Goal: Task Accomplishment & Management: Complete application form

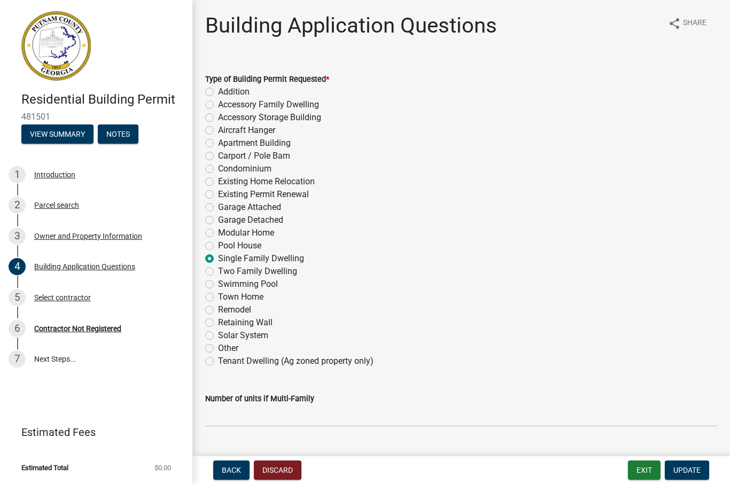
select select "2ec94193-6885-4dbb-8fbc-a6ee81e417fe"
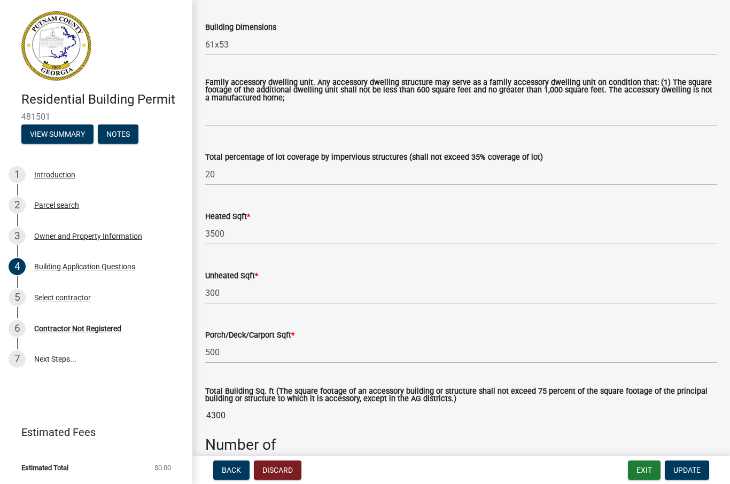
scroll to position [553, 0]
click at [225, 181] on input "20" at bounding box center [461, 174] width 512 height 22
type input "2"
type input "31"
click at [694, 466] on span "Update" at bounding box center [686, 470] width 27 height 9
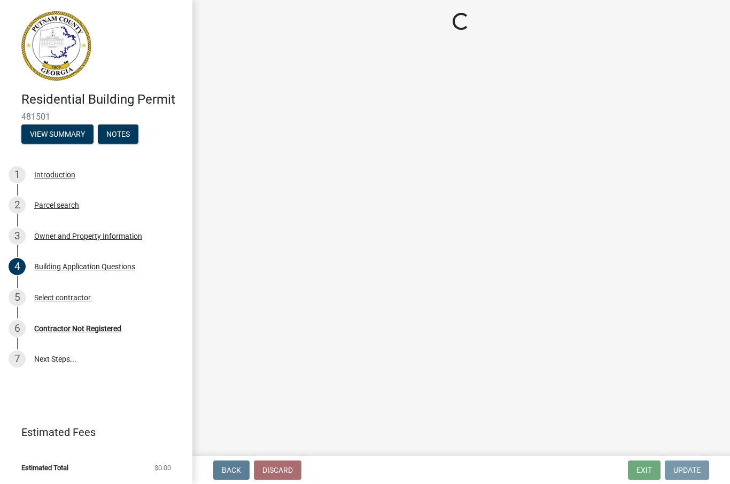
scroll to position [0, 0]
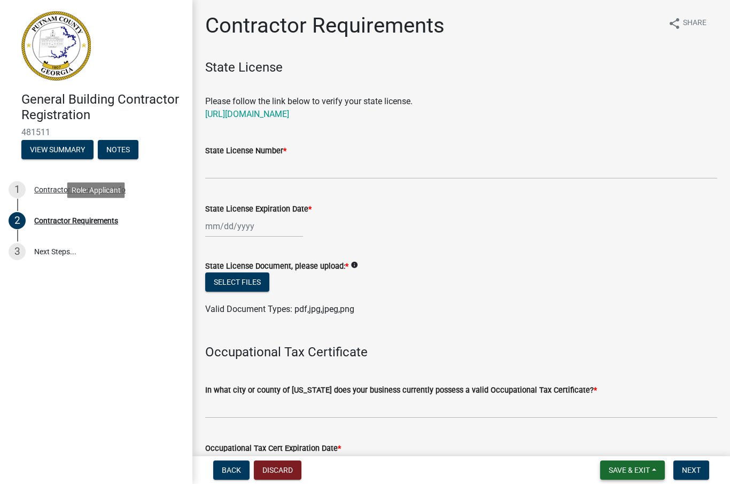
click at [635, 475] on button "Save & Exit" at bounding box center [632, 470] width 65 height 19
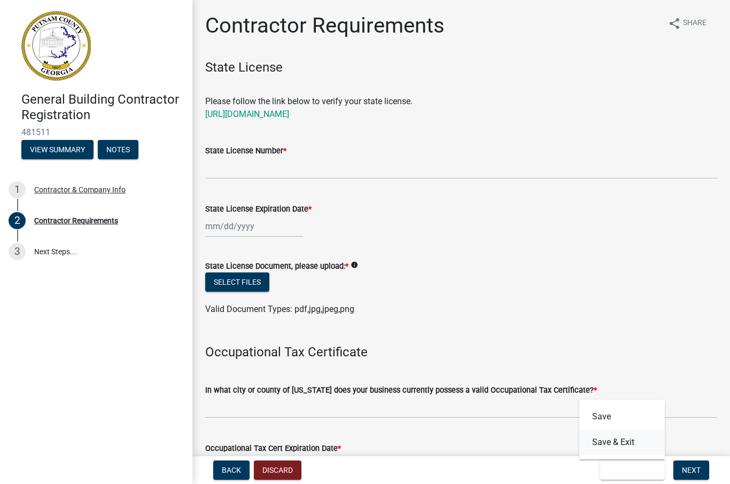
click at [623, 438] on button "Save & Exit" at bounding box center [622, 443] width 86 height 26
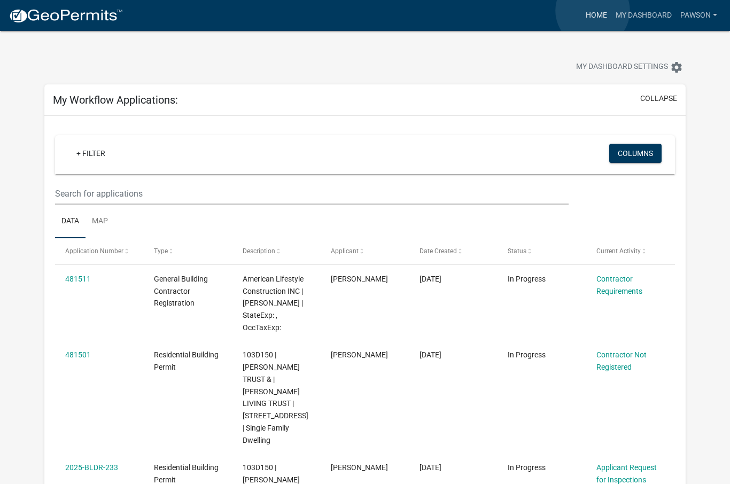
click at [593, 11] on link "Home" at bounding box center [596, 15] width 30 height 20
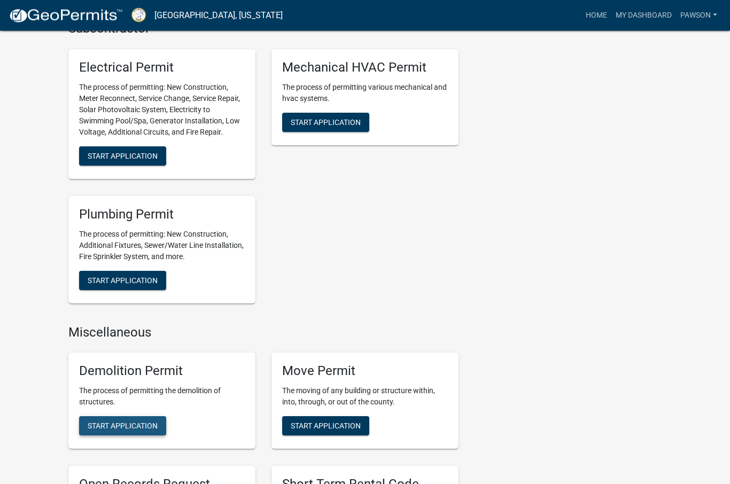
click at [114, 427] on button "Start Application" at bounding box center [122, 426] width 87 height 19
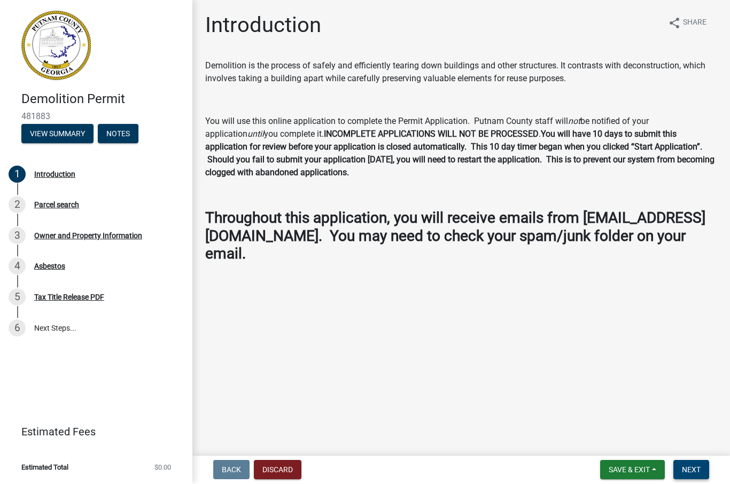
click at [696, 461] on button "Next" at bounding box center [691, 470] width 36 height 19
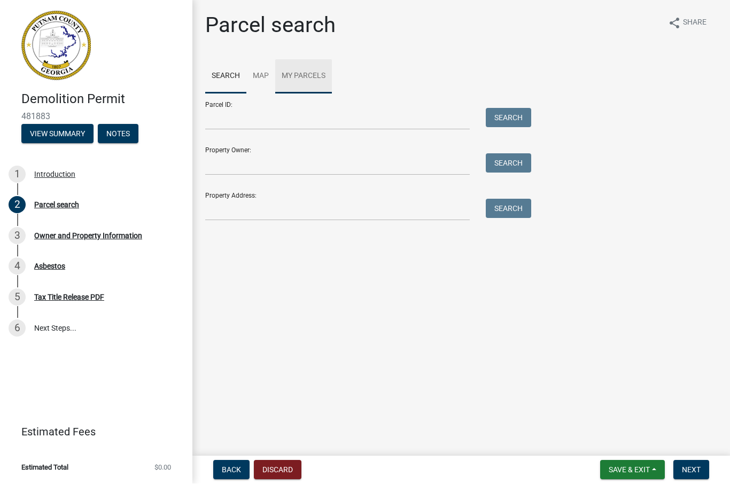
click at [318, 78] on link "My Parcels" at bounding box center [303, 77] width 57 height 34
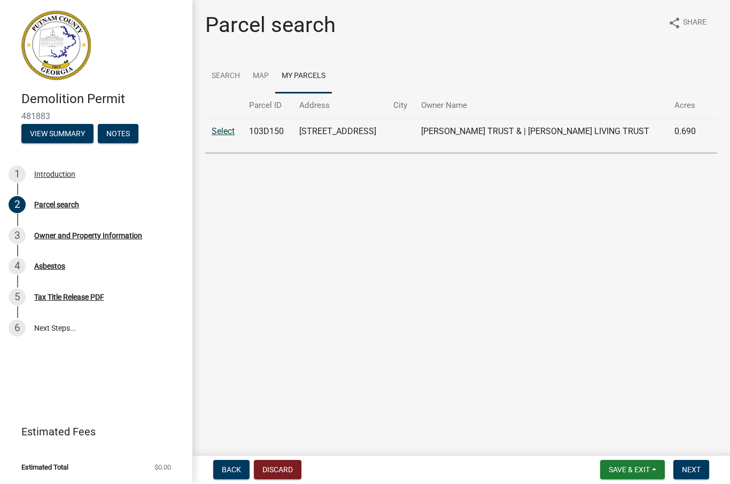
click at [229, 127] on link "Select" at bounding box center [223, 132] width 23 height 10
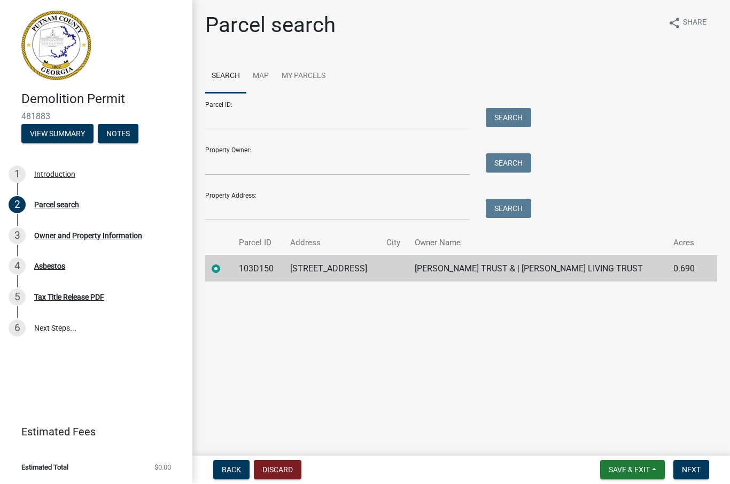
click at [237, 271] on td "103D150" at bounding box center [257, 269] width 51 height 26
click at [693, 474] on span "Next" at bounding box center [691, 470] width 19 height 9
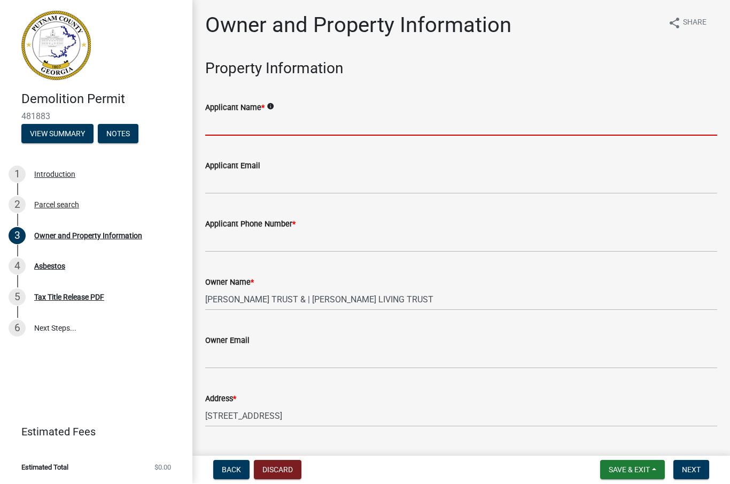
click at [306, 117] on input "Applicant Name *" at bounding box center [461, 125] width 512 height 22
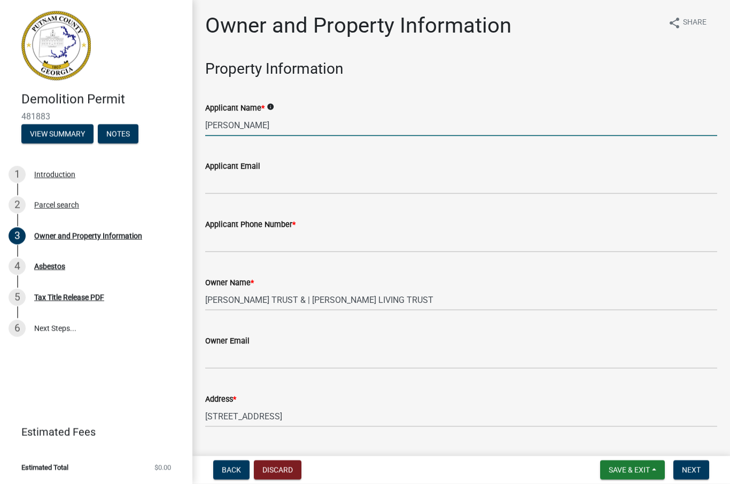
type input "[PERSON_NAME]"
click at [318, 181] on input "Applicant Email" at bounding box center [461, 184] width 512 height 22
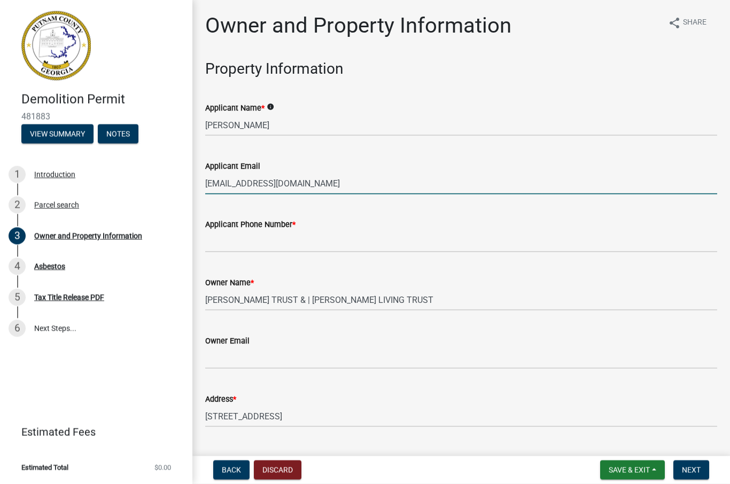
type input "[EMAIL_ADDRESS][DOMAIN_NAME]"
click at [422, 251] on input "Applicant Phone Number *" at bounding box center [461, 242] width 512 height 22
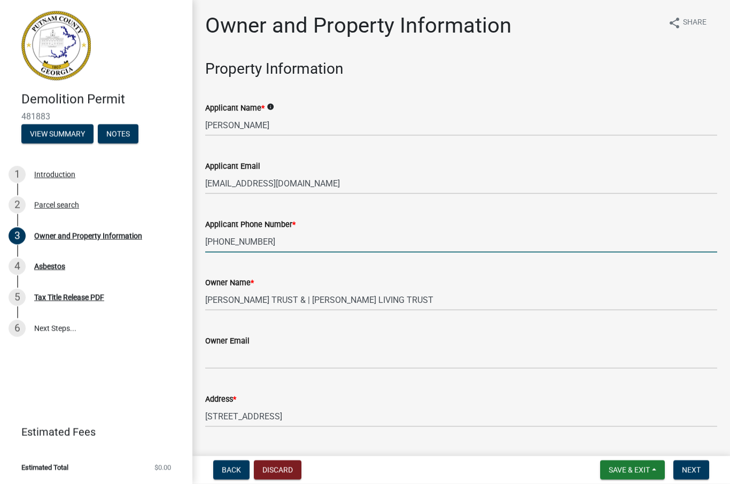
type input "[PHONE_NUMBER]"
click at [330, 364] on input "Owner Email" at bounding box center [461, 358] width 512 height 22
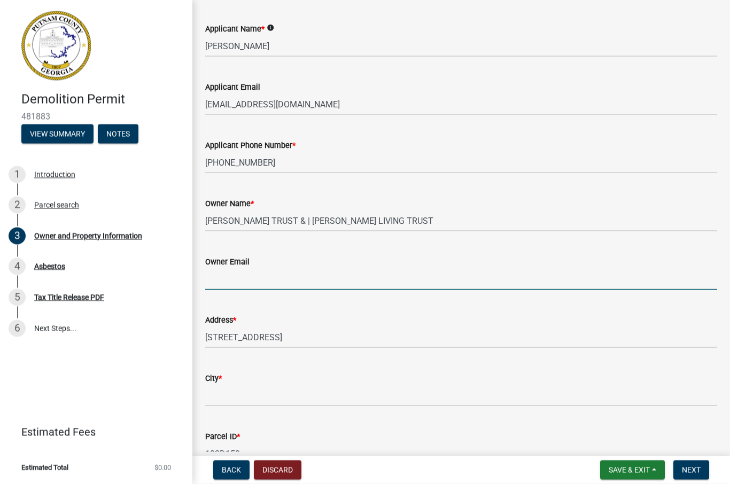
scroll to position [82, 0]
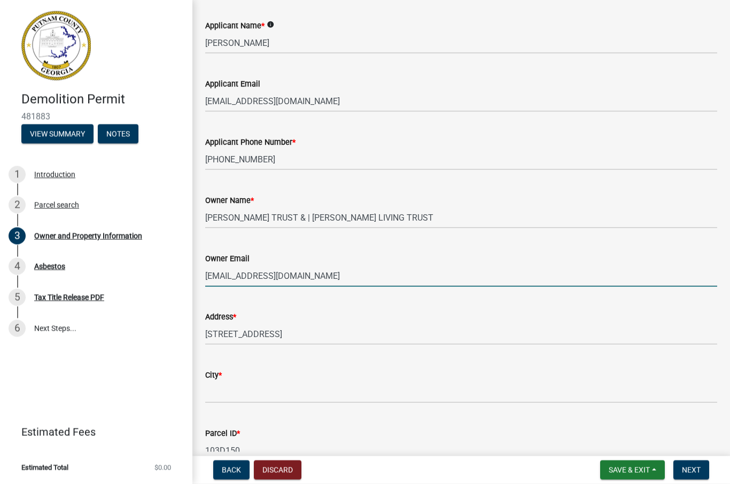
type input "[EMAIL_ADDRESS][DOMAIN_NAME]"
click at [381, 386] on input "City *" at bounding box center [461, 393] width 512 height 22
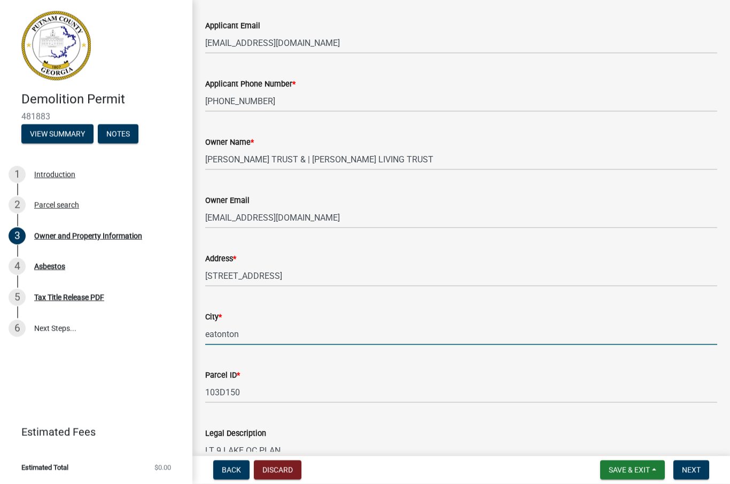
scroll to position [152, 0]
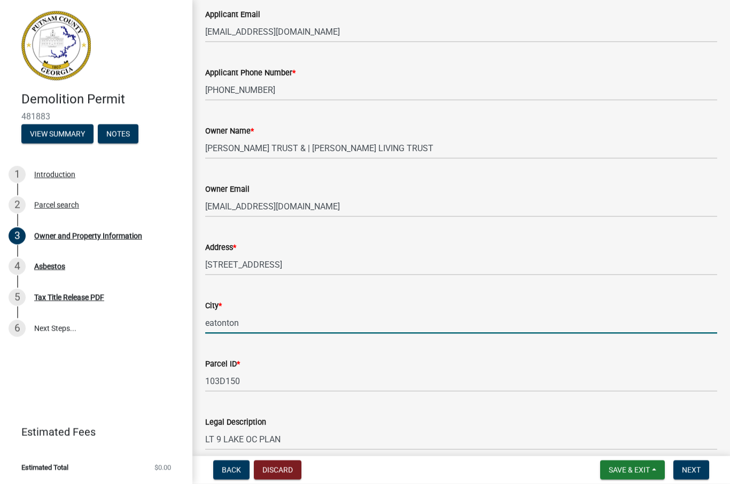
type input "eatonton"
click at [369, 379] on input "103D150" at bounding box center [461, 381] width 512 height 22
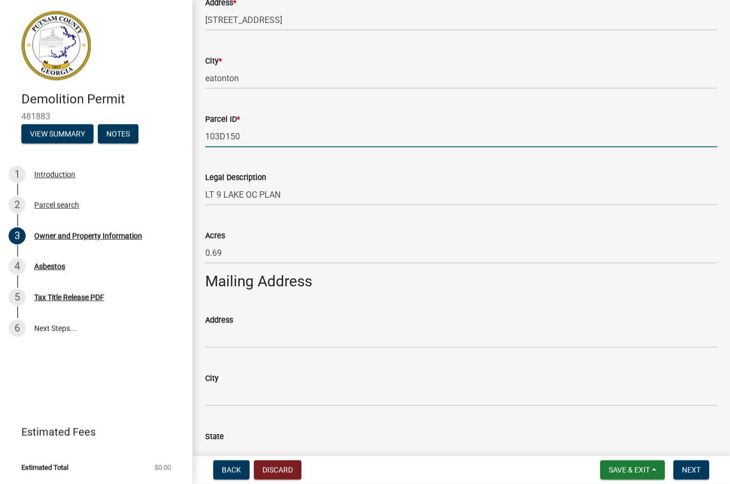
scroll to position [396, 0]
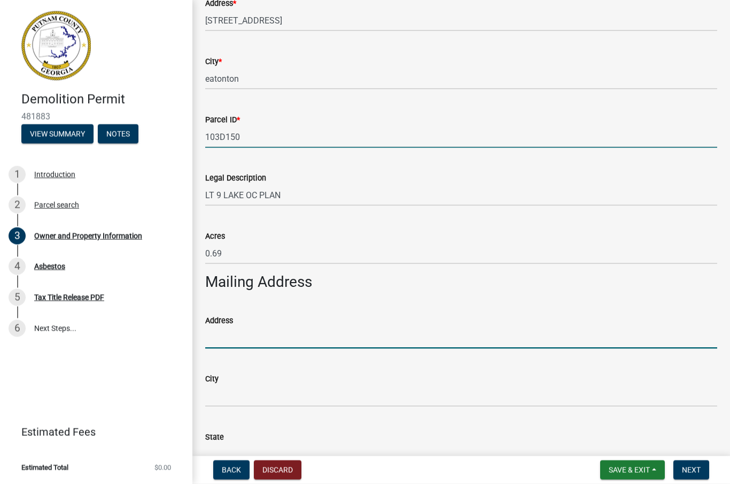
click at [446, 345] on input "Address" at bounding box center [461, 338] width 512 height 22
type input "[STREET_ADDRESS][PERSON_NAME]"
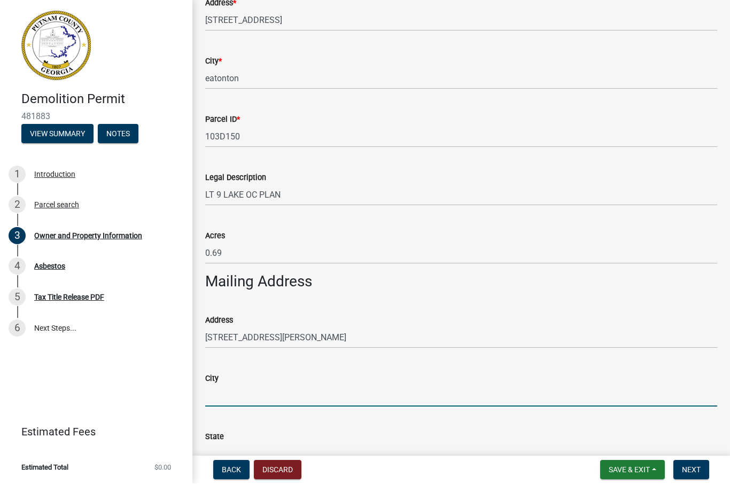
click at [373, 397] on input "City" at bounding box center [461, 396] width 512 height 22
type input "Hoschton"
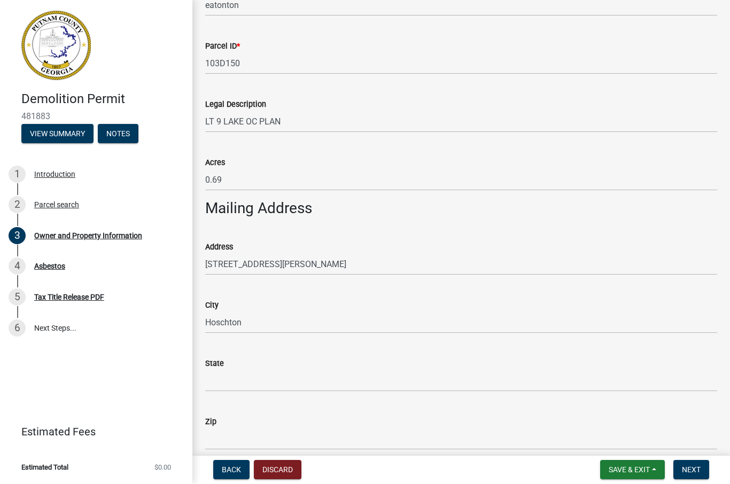
scroll to position [470, 0]
click at [413, 376] on input "State" at bounding box center [461, 381] width 512 height 22
type input "GA"
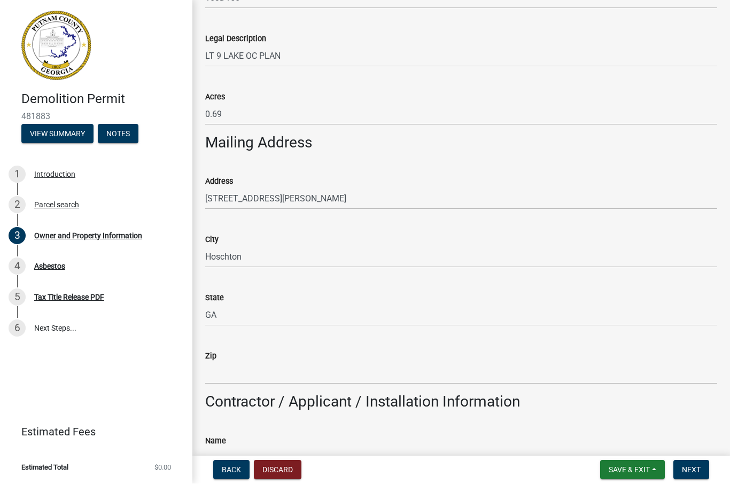
scroll to position [535, 0]
click at [417, 369] on input "Zip" at bounding box center [461, 373] width 512 height 22
type input "30548"
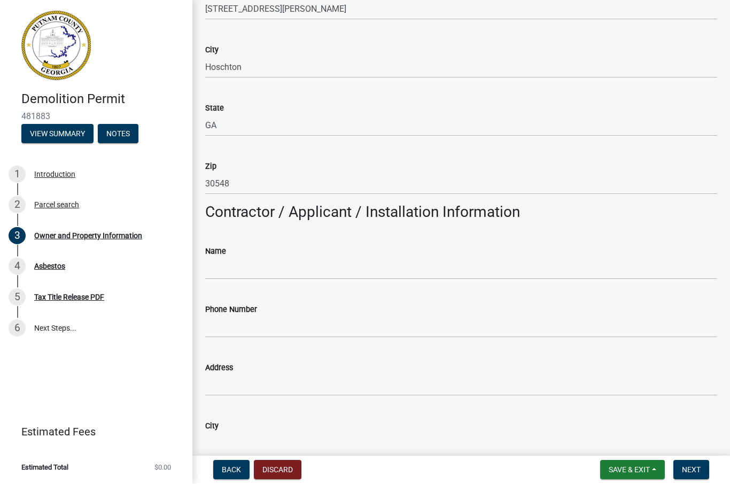
scroll to position [726, 0]
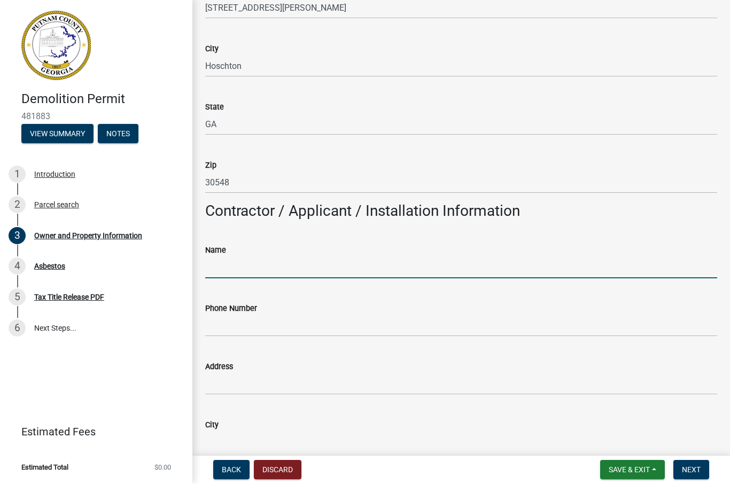
click at [400, 269] on input "Name" at bounding box center [461, 268] width 512 height 22
type input "J"
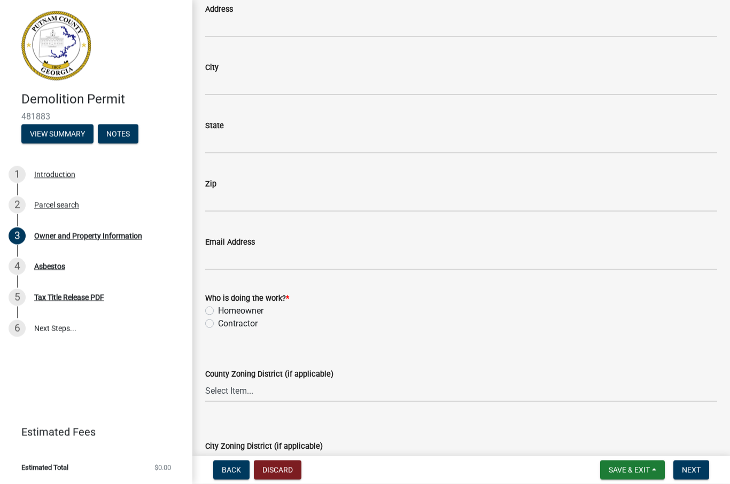
scroll to position [1083, 0]
click at [218, 309] on label "Homeowner" at bounding box center [240, 311] width 45 height 13
click at [218, 309] on input "Homeowner" at bounding box center [221, 308] width 7 height 7
radio input "true"
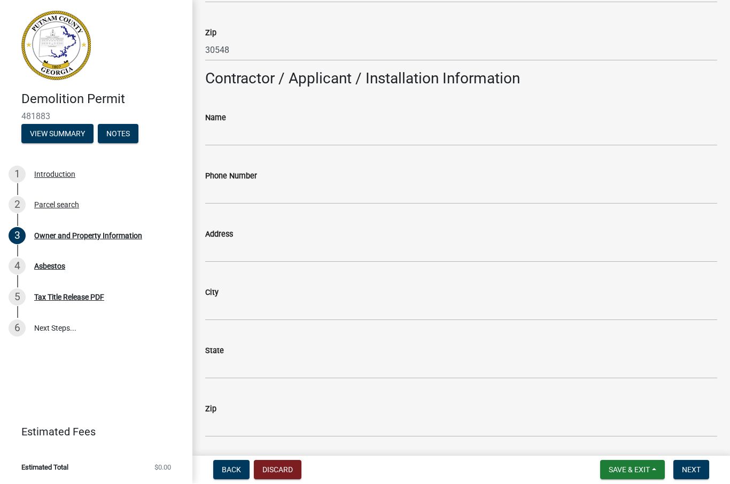
scroll to position [857, 0]
click at [431, 117] on div "Name" at bounding box center [461, 119] width 512 height 13
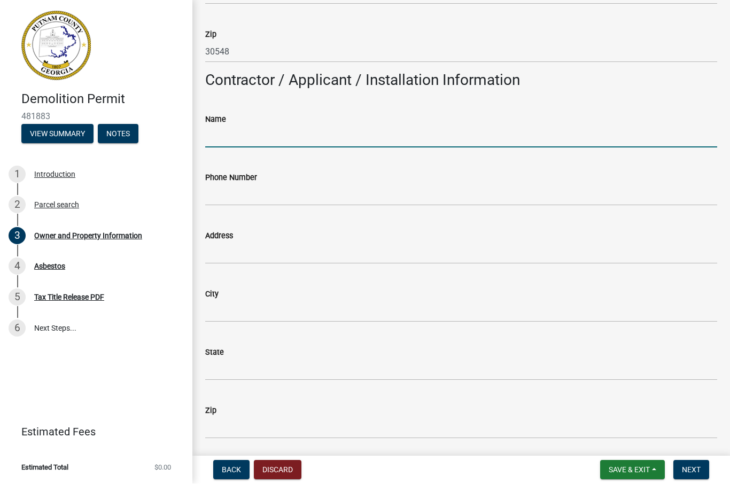
click at [414, 134] on input "Name" at bounding box center [461, 137] width 512 height 22
type input "[PERSON_NAME]"
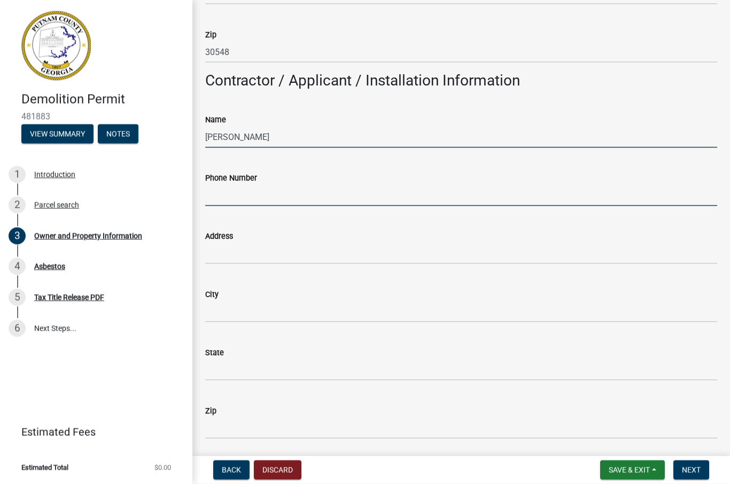
click at [336, 188] on input "Phone Number" at bounding box center [461, 195] width 512 height 22
type input "[PHONE_NUMBER]"
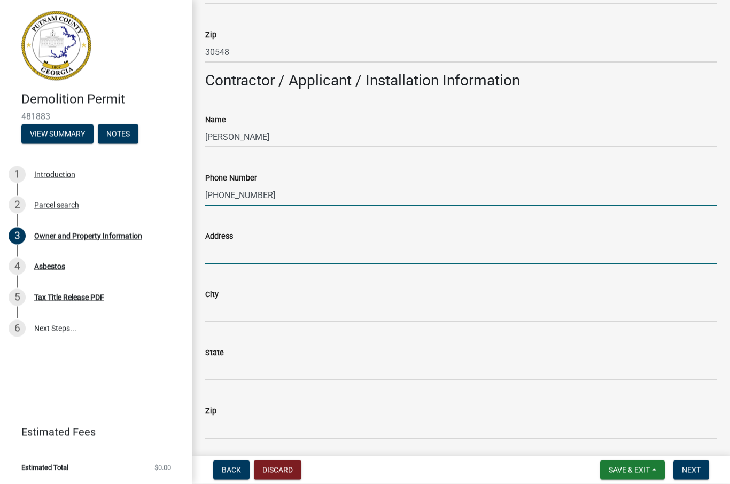
click at [308, 261] on input "Address" at bounding box center [461, 254] width 512 height 22
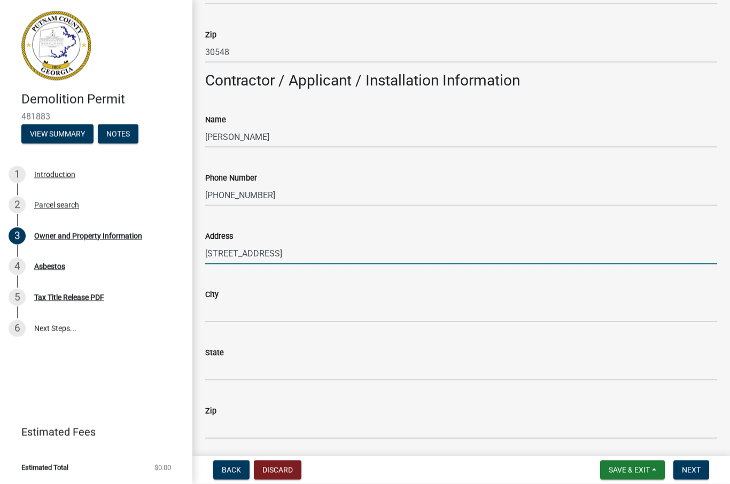
type input "[STREET_ADDRESS]"
click at [348, 303] on input "City" at bounding box center [461, 312] width 512 height 22
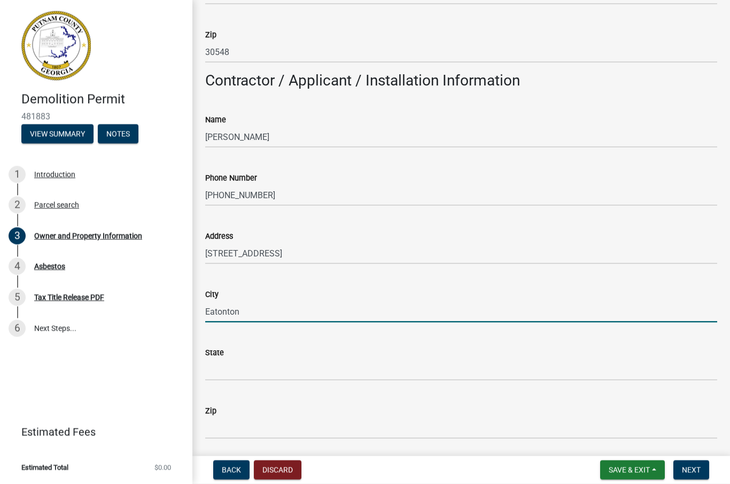
type input "Eatonton"
click at [337, 371] on input "State" at bounding box center [461, 370] width 512 height 22
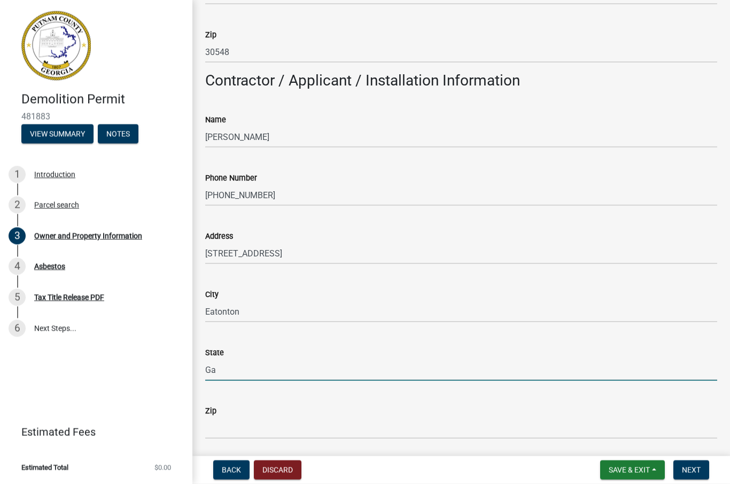
type input "Ga"
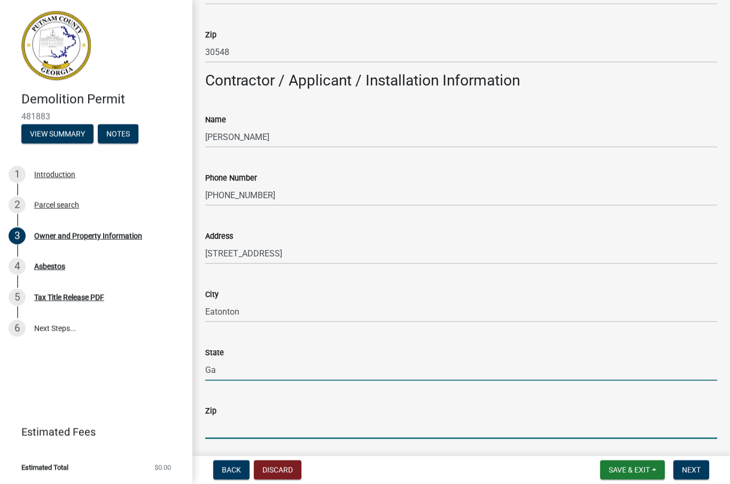
click at [319, 421] on input "Zip" at bounding box center [461, 428] width 512 height 22
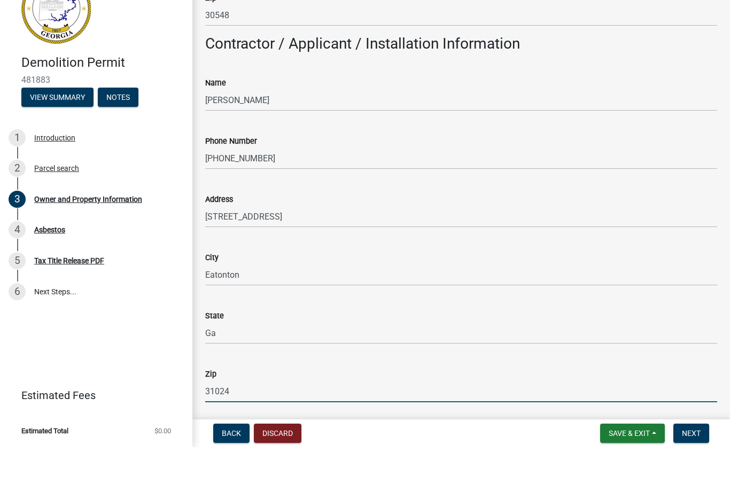
type input "31024"
click at [255, 359] on input "Ga" at bounding box center [461, 370] width 512 height 22
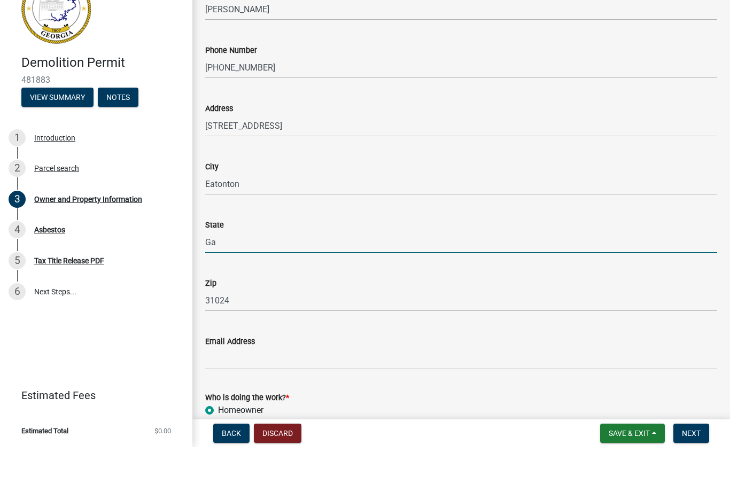
scroll to position [964, 0]
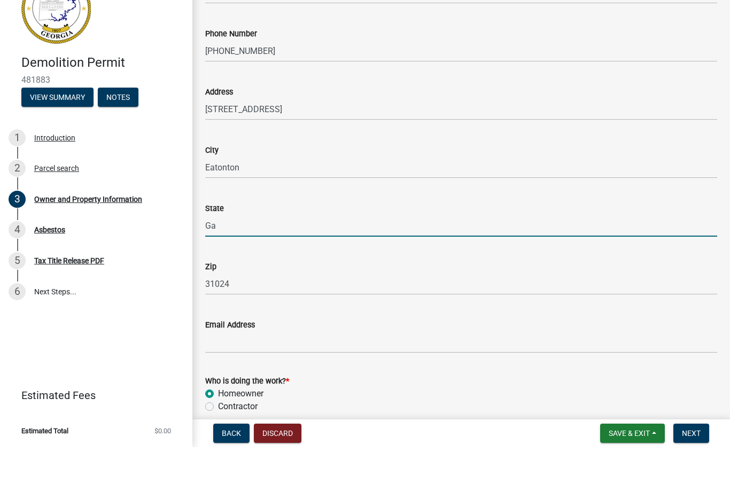
type input "Ga"
click at [370, 368] on input "Email Address" at bounding box center [461, 379] width 512 height 22
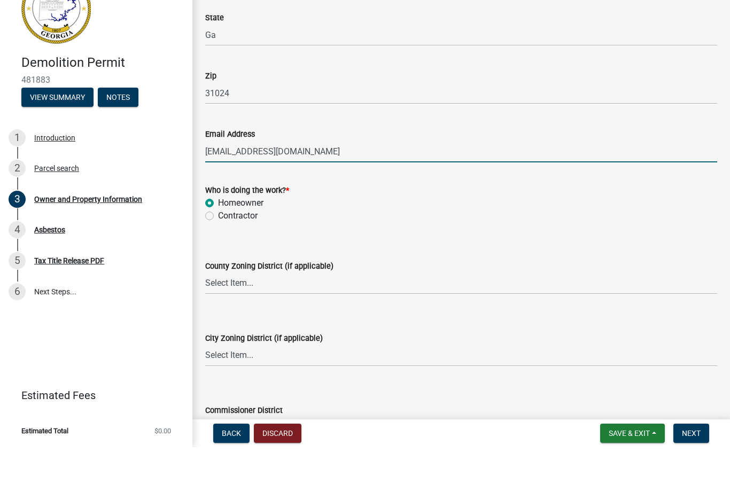
scroll to position [1162, 0]
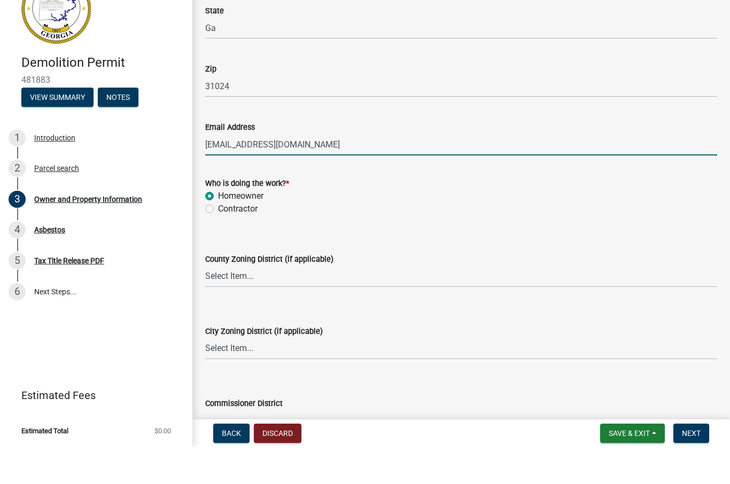
type input "[EMAIL_ADDRESS][DOMAIN_NAME]"
click at [447, 302] on select "Select Item... AG-1 R-1R R-1 R-2 MHP RM-1 RM-3 C-1 C-2 I-M PUD N/A" at bounding box center [461, 313] width 512 height 22
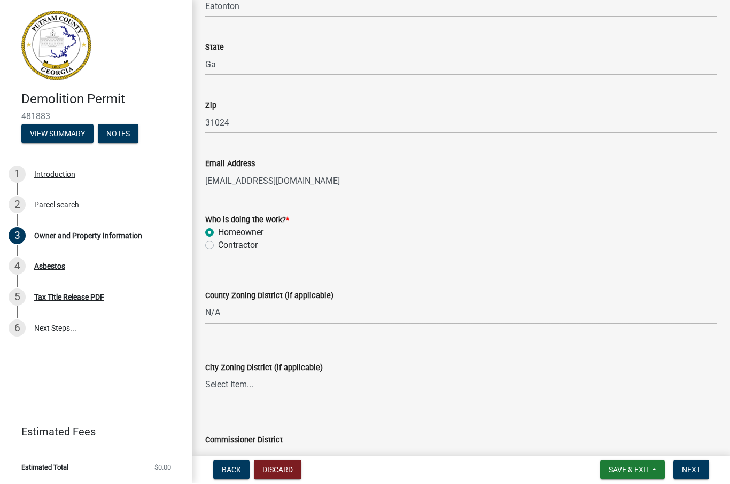
select select "ef7a1fc2-7a7a-426d-b1f0-c9b9b6ca7ff4"
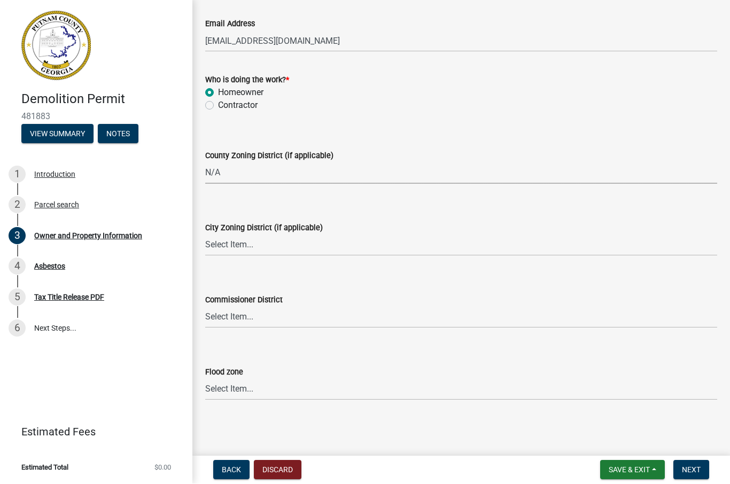
scroll to position [1301, 0]
click at [532, 389] on select "Select Item... Zone A Zone V Zone A99 Zone AE Zone AO Zone AH Zone VE Zone AR Z…" at bounding box center [461, 391] width 512 height 22
click at [697, 468] on span "Next" at bounding box center [691, 470] width 19 height 9
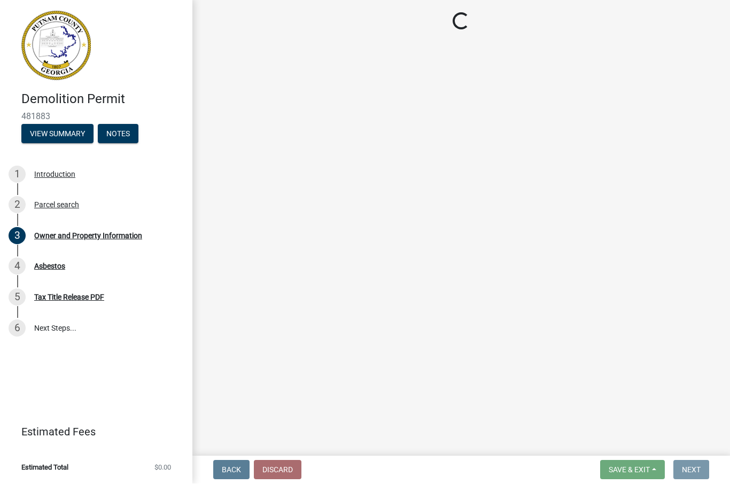
scroll to position [0, 0]
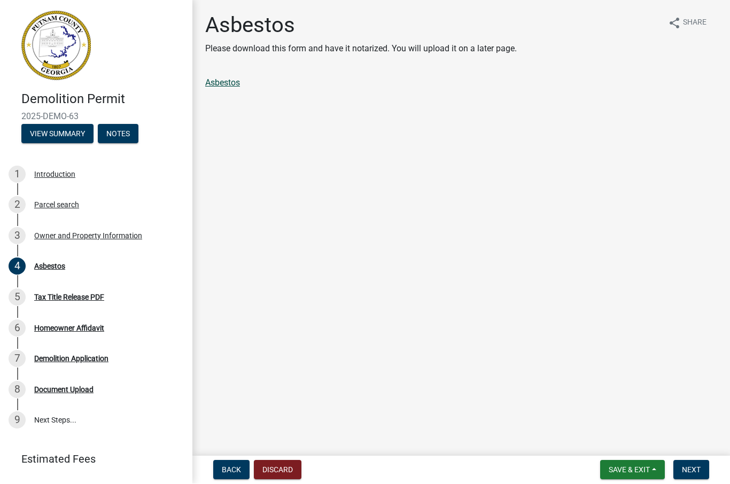
click at [229, 79] on link "Asbestos" at bounding box center [222, 83] width 35 height 10
click at [700, 468] on span "Next" at bounding box center [691, 470] width 19 height 9
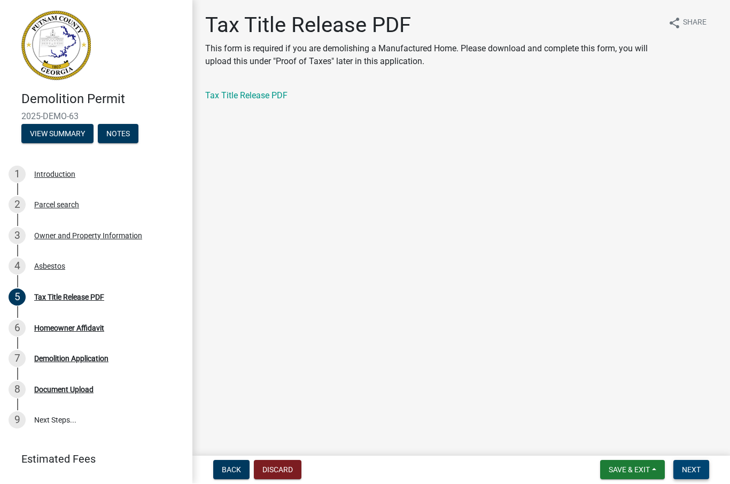
click at [698, 466] on span "Next" at bounding box center [691, 470] width 19 height 9
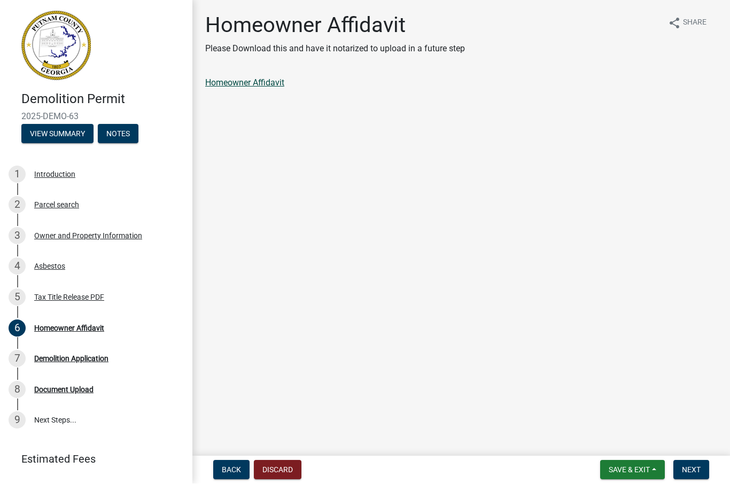
click at [268, 80] on link "Homeowner Affidavit" at bounding box center [244, 83] width 79 height 10
click at [245, 84] on link "Homeowner Affidavit" at bounding box center [244, 83] width 79 height 10
click at [699, 468] on span "Next" at bounding box center [691, 470] width 19 height 9
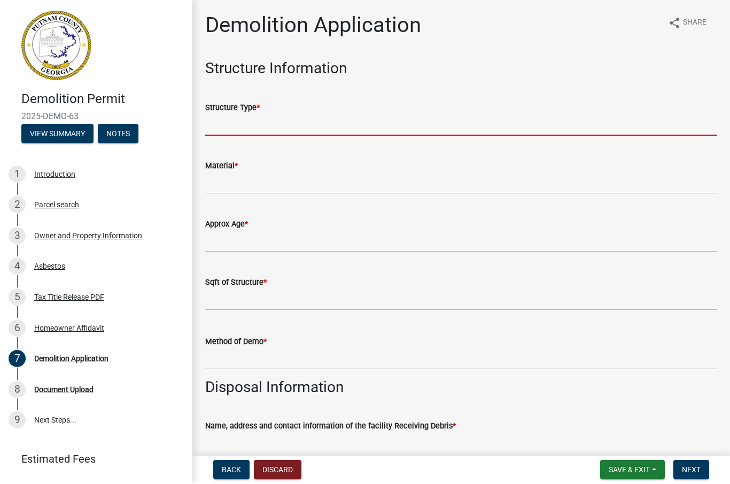
click at [394, 120] on input "Structure Type *" at bounding box center [461, 125] width 512 height 22
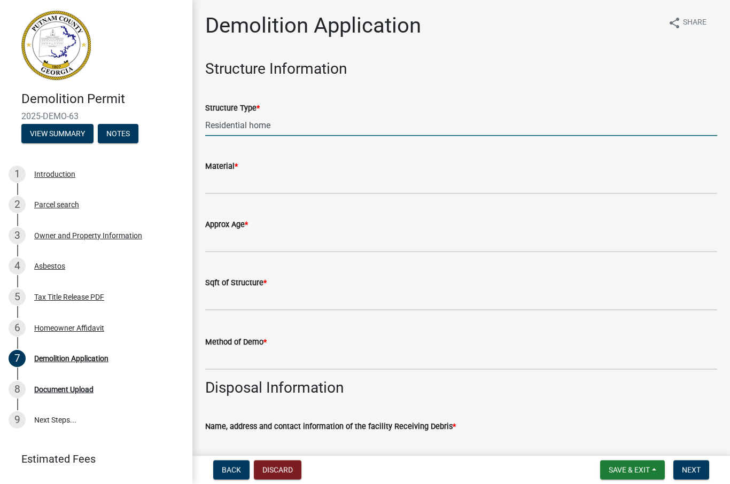
type input "Residential home"
click at [335, 173] on input "Material *" at bounding box center [461, 184] width 512 height 22
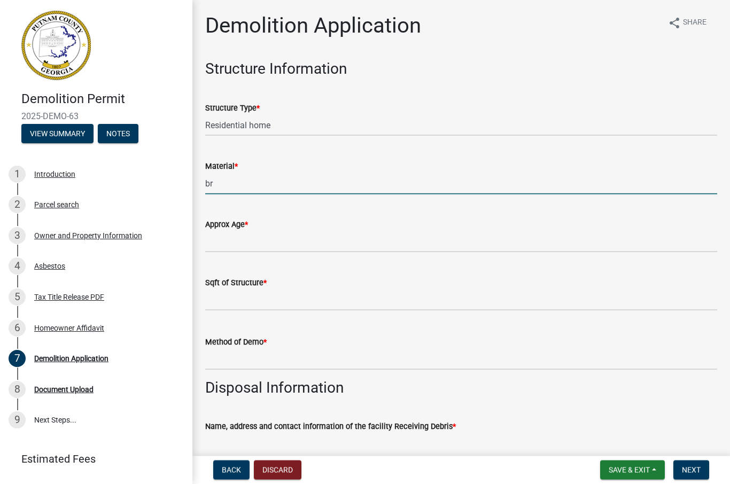
type input "b"
type input "Concrete, wood,"
click at [371, 243] on input "Approx Age *" at bounding box center [461, 242] width 512 height 22
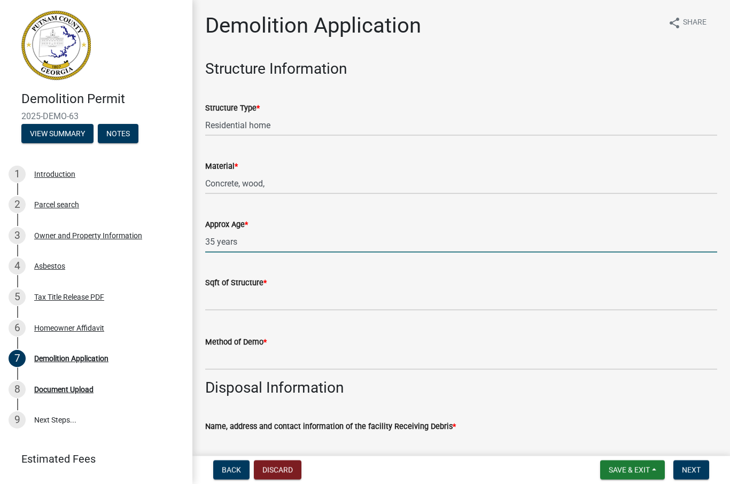
type input "35 years"
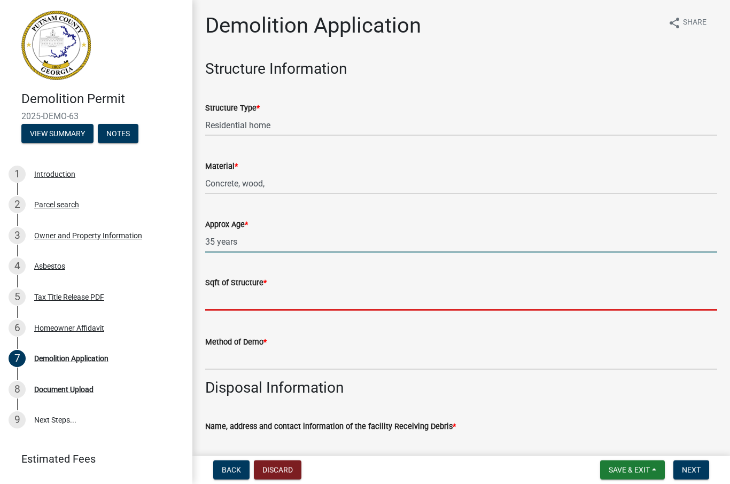
click at [440, 301] on input "text" at bounding box center [461, 300] width 512 height 22
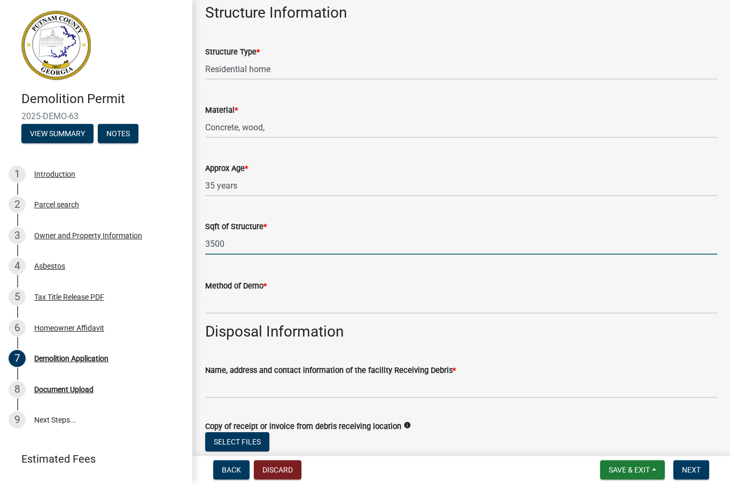
scroll to position [56, 0]
type input "3500"
click at [475, 303] on input "Method of Demo *" at bounding box center [461, 304] width 512 height 22
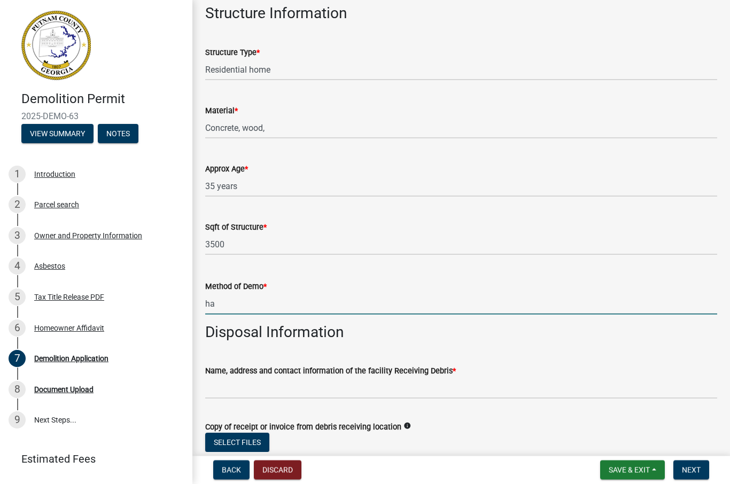
type input "h"
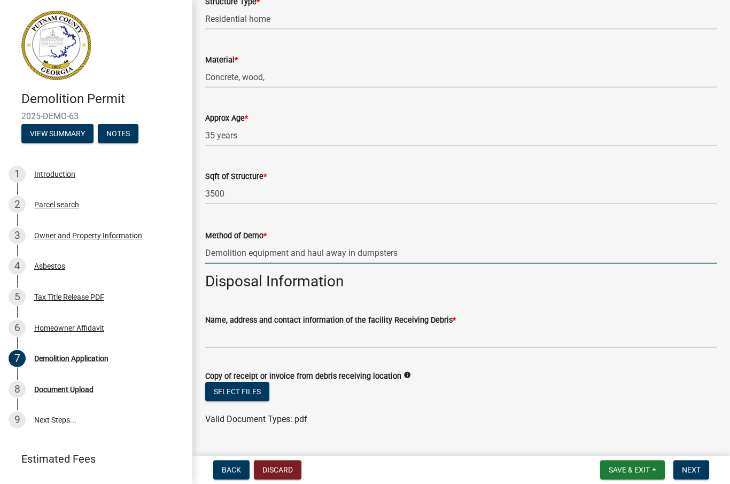
scroll to position [107, 0]
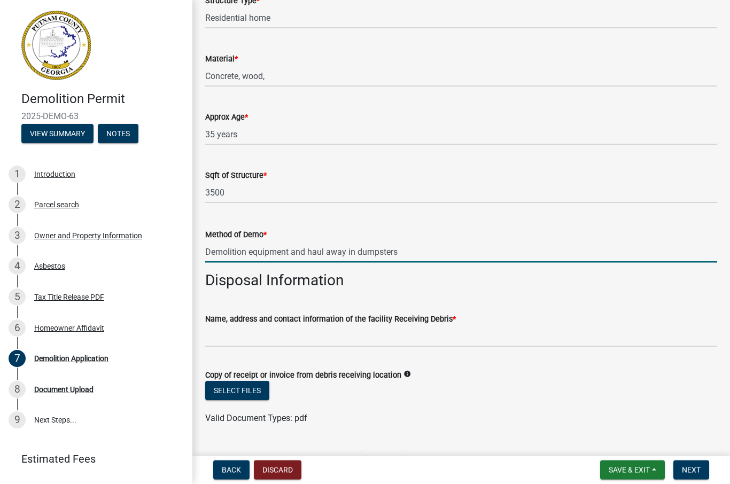
type input "Demolition equipment and haul away in dumpsters"
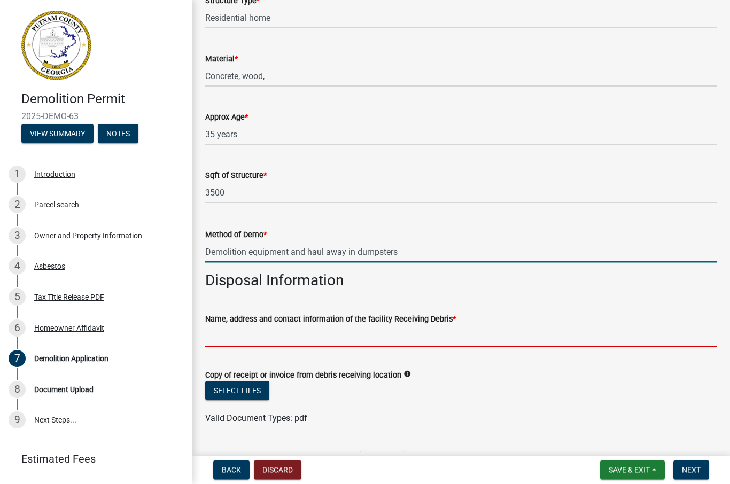
click at [505, 338] on input "Name, address and contact information of the facility Receiving Debris *" at bounding box center [461, 336] width 512 height 22
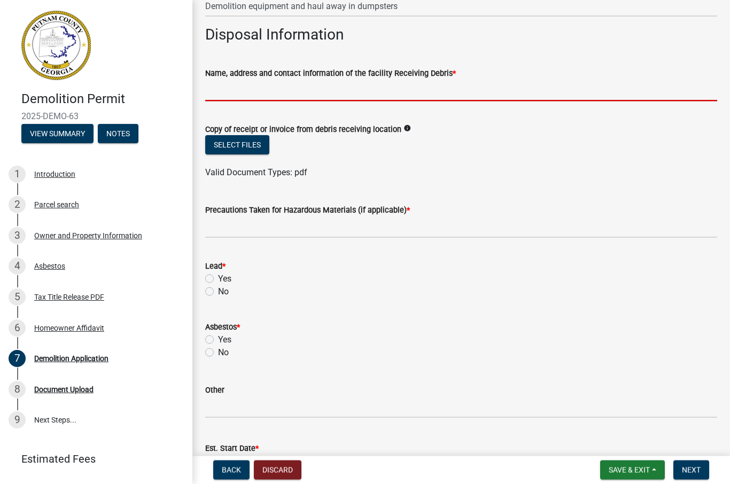
scroll to position [354, 0]
click at [212, 287] on div "Lead * Yes No" at bounding box center [461, 278] width 512 height 38
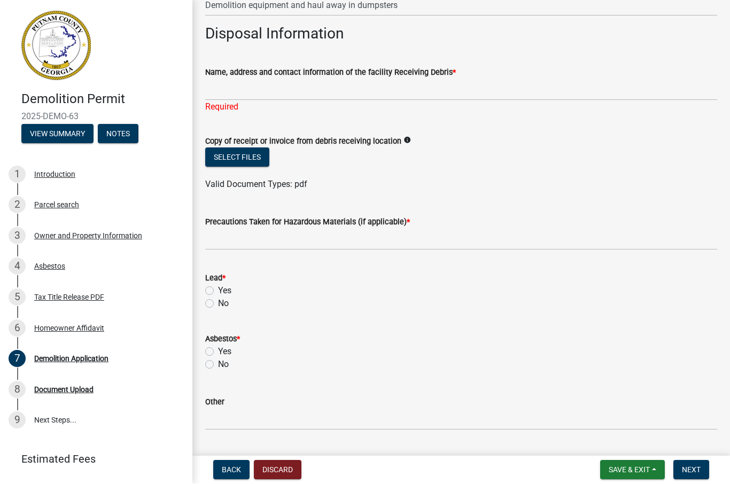
click at [218, 301] on label "No" at bounding box center [223, 304] width 11 height 13
click at [218, 301] on input "No" at bounding box center [221, 301] width 7 height 7
radio input "true"
click at [218, 365] on label "No" at bounding box center [223, 365] width 11 height 13
click at [218, 365] on input "No" at bounding box center [221, 362] width 7 height 7
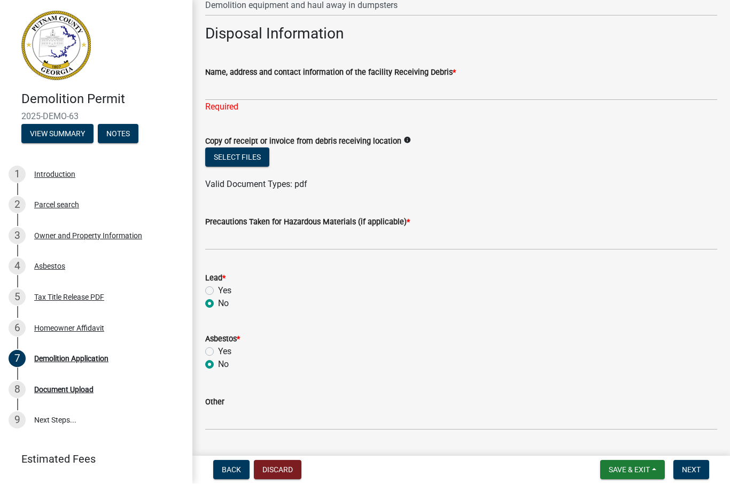
radio input "true"
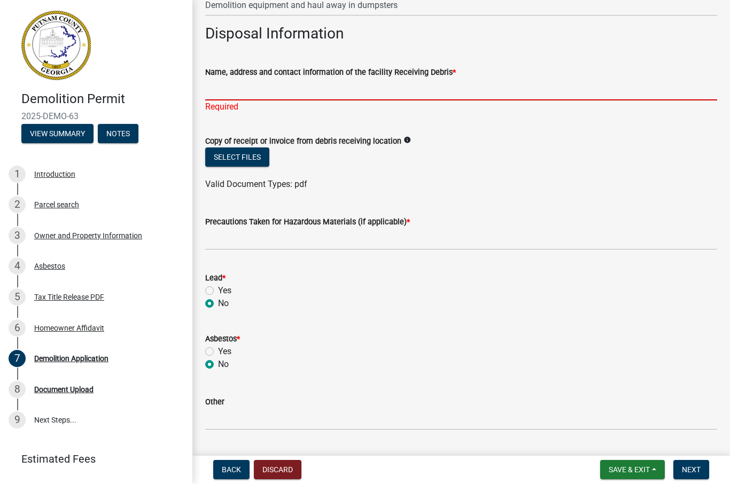
click at [258, 90] on input "Name, address and contact information of the facility Receiving Debris *" at bounding box center [461, 90] width 512 height 22
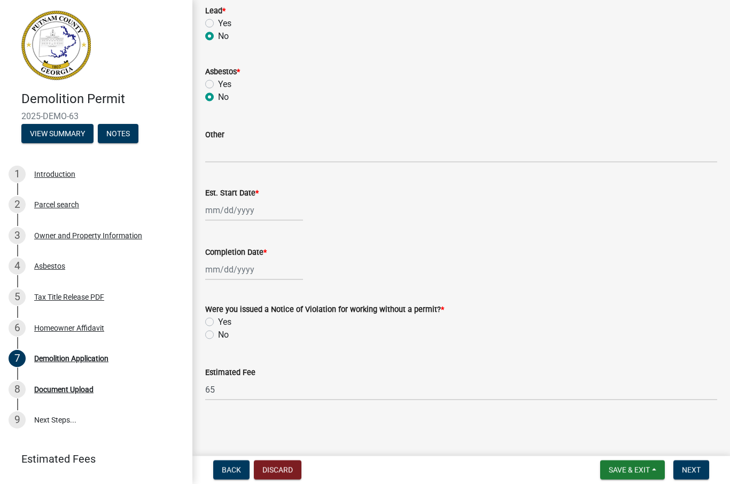
scroll to position [621, 0]
click at [247, 214] on div at bounding box center [254, 211] width 98 height 22
select select "9"
select select "2025"
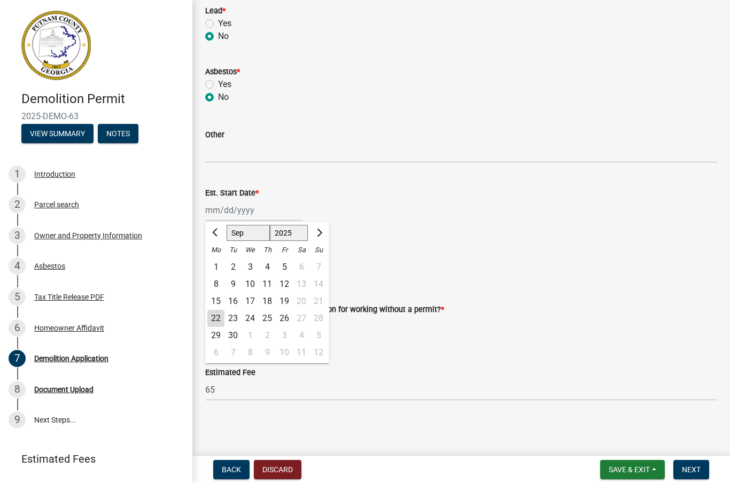
click at [236, 335] on div "30" at bounding box center [232, 336] width 17 height 17
type input "[DATE]"
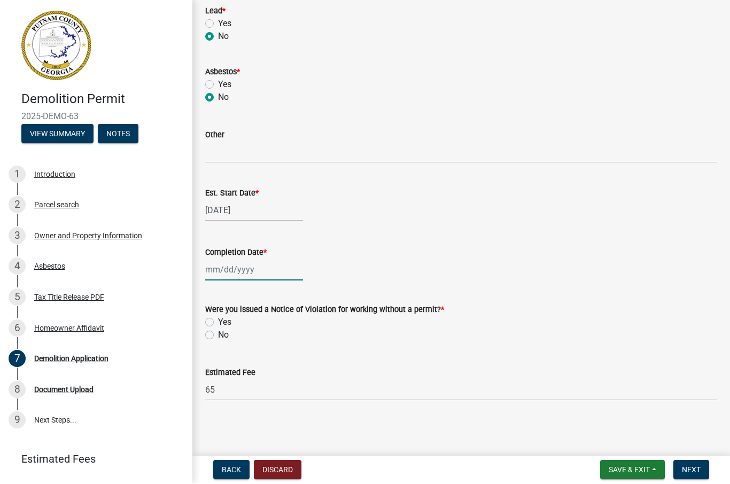
click at [273, 273] on div at bounding box center [254, 270] width 98 height 22
select select "9"
select select "2025"
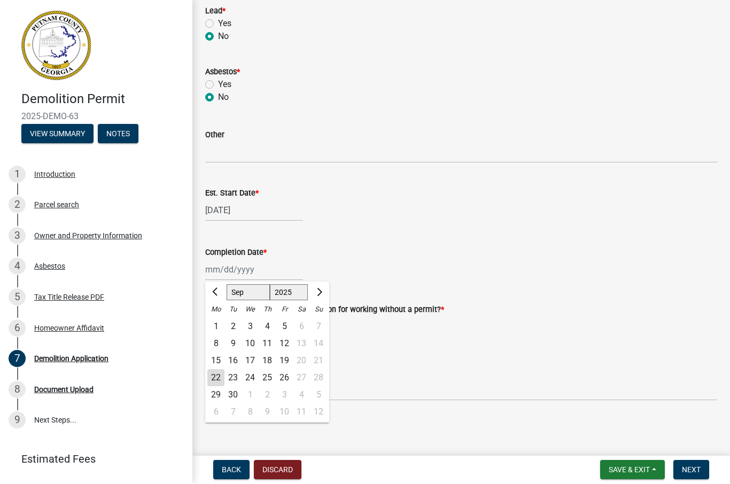
click at [324, 290] on button "Next month" at bounding box center [318, 292] width 13 height 17
select select "10"
click at [255, 360] on div "15" at bounding box center [250, 361] width 17 height 17
type input "[DATE]"
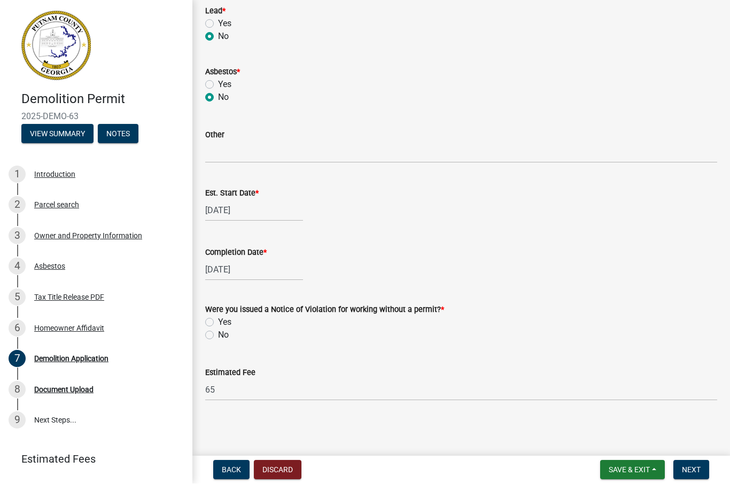
click at [218, 333] on label "No" at bounding box center [223, 335] width 11 height 13
click at [218, 333] on input "No" at bounding box center [221, 332] width 7 height 7
radio input "true"
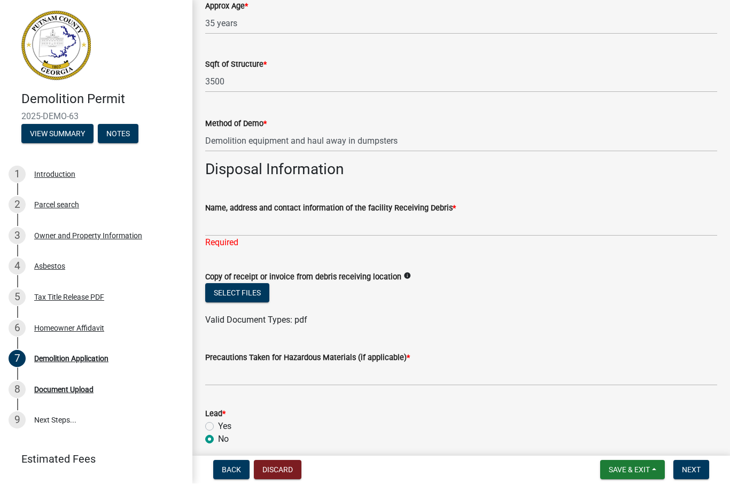
scroll to position [213, 0]
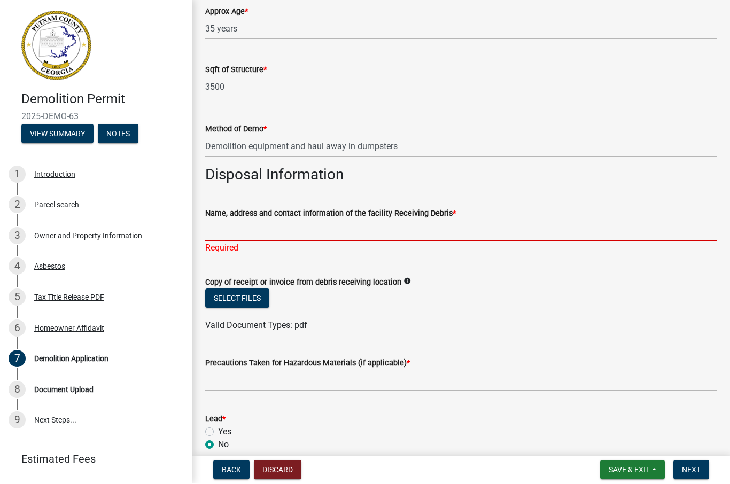
click at [271, 229] on input "Name, address and contact information of the facility Receiving Debris *" at bounding box center [461, 231] width 512 height 22
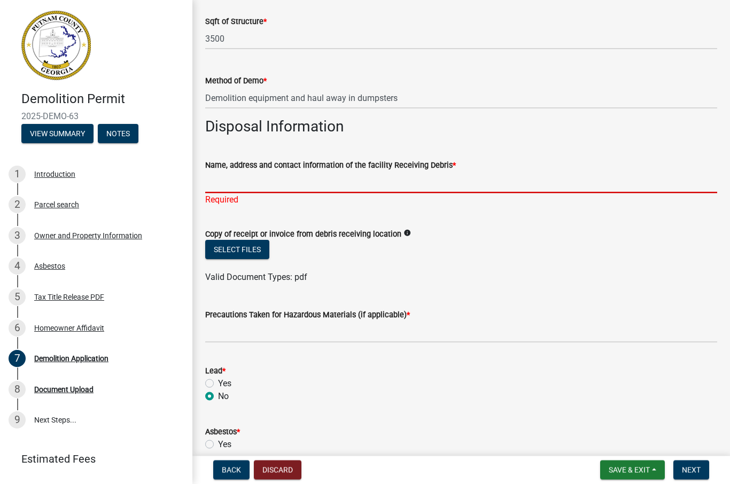
scroll to position [262, 0]
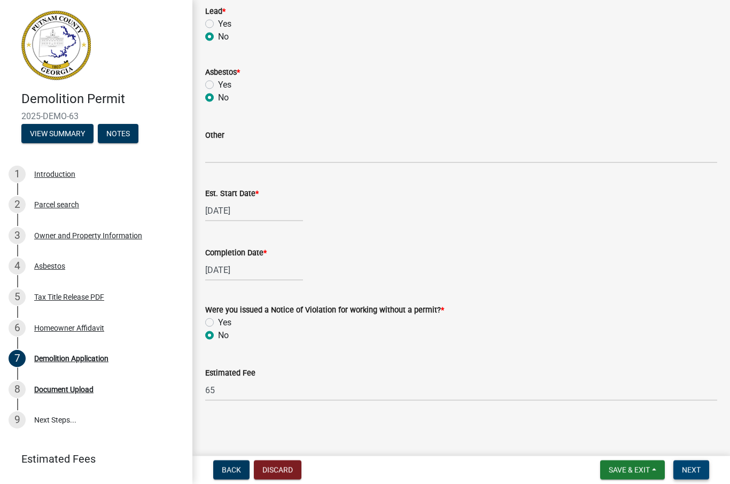
type input "[GEOGRAPHIC_DATA]"
click at [690, 473] on span "Next" at bounding box center [691, 470] width 19 height 9
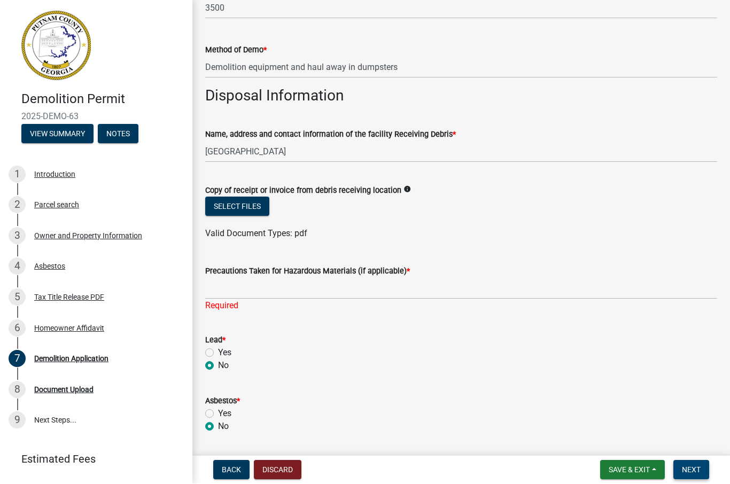
scroll to position [308, 0]
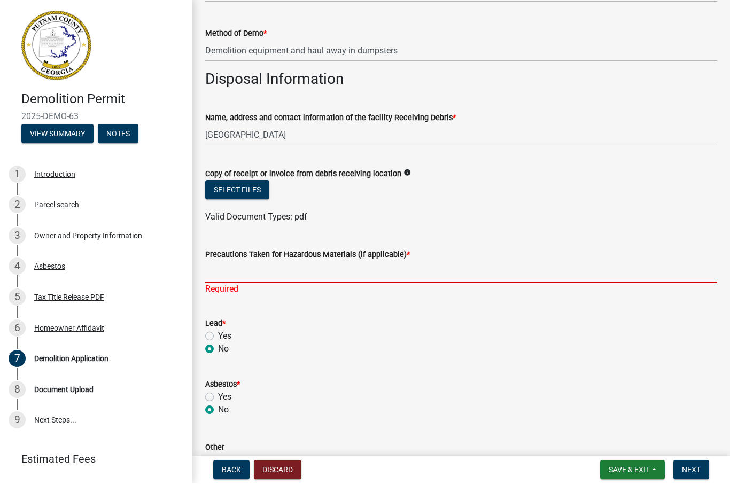
click at [305, 281] on input "Precautions Taken for Hazardous Materials (if applicable) *" at bounding box center [461, 272] width 512 height 22
click at [299, 275] on input "Precautions Taken for Hazardous Materials (if applicable) *" at bounding box center [461, 272] width 512 height 22
type input "None"
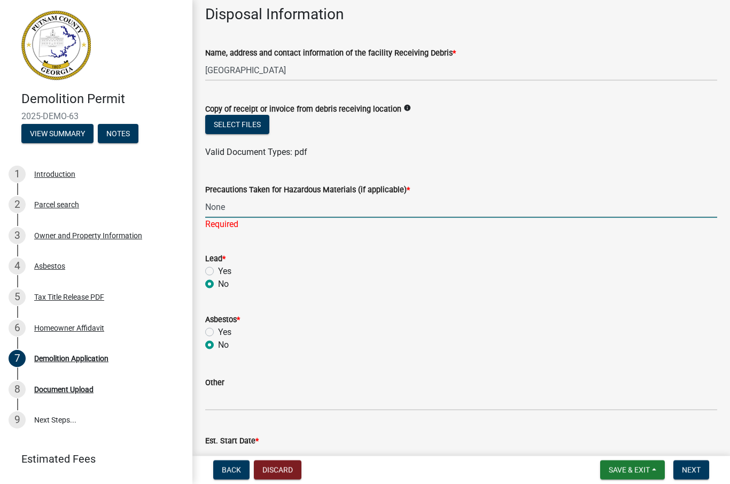
scroll to position [382, 0]
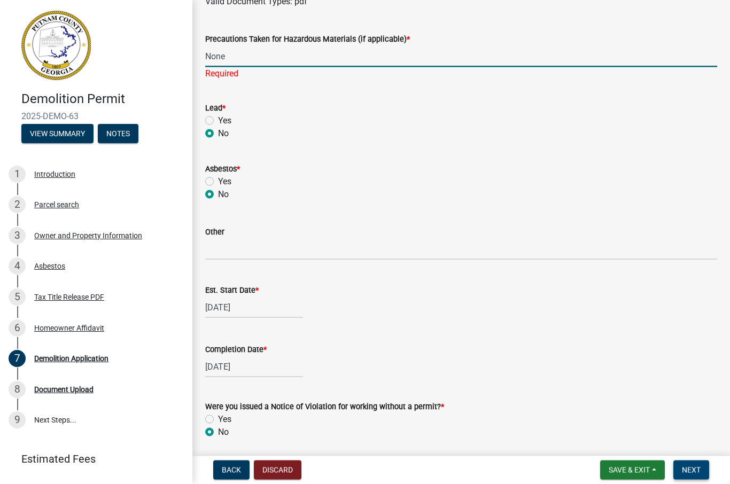
click at [694, 476] on button "Next" at bounding box center [691, 470] width 36 height 19
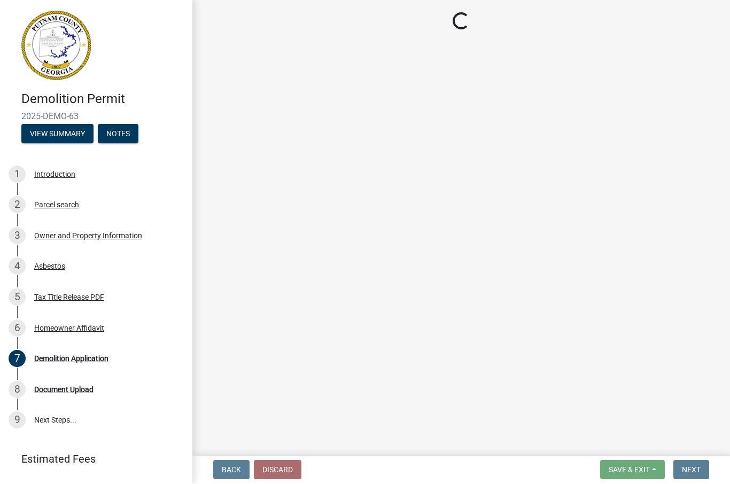
scroll to position [0, 0]
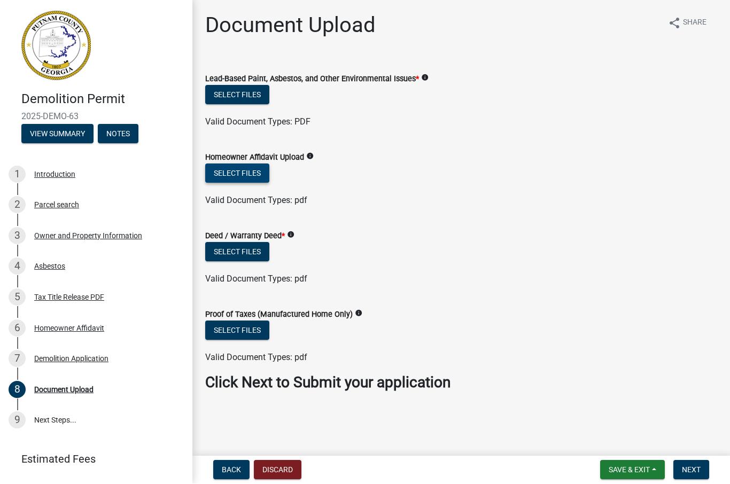
click at [246, 174] on button "Select files" at bounding box center [237, 173] width 64 height 19
click at [250, 250] on button "Select files" at bounding box center [237, 252] width 64 height 19
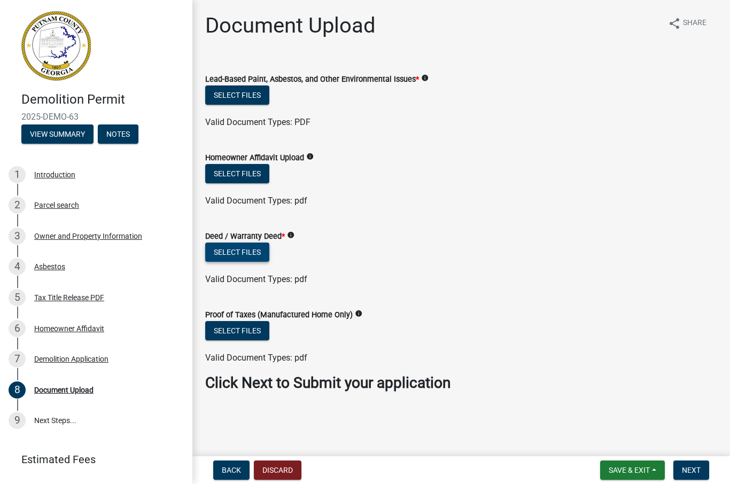
click at [243, 251] on button "Select files" at bounding box center [237, 252] width 64 height 19
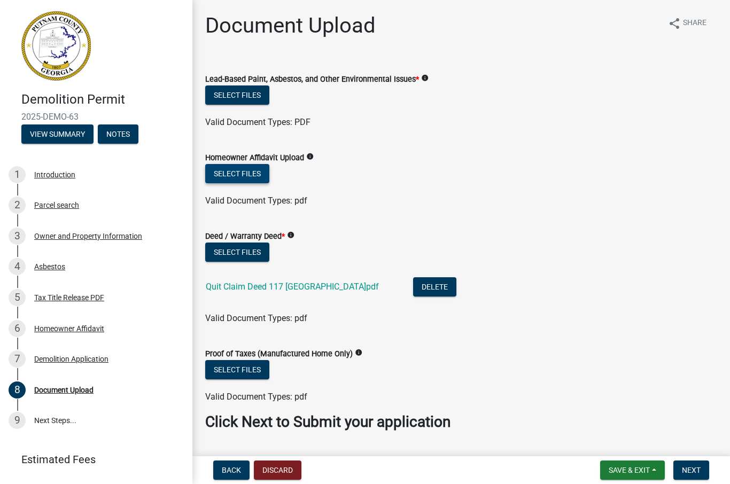
click at [245, 170] on button "Select files" at bounding box center [237, 173] width 64 height 19
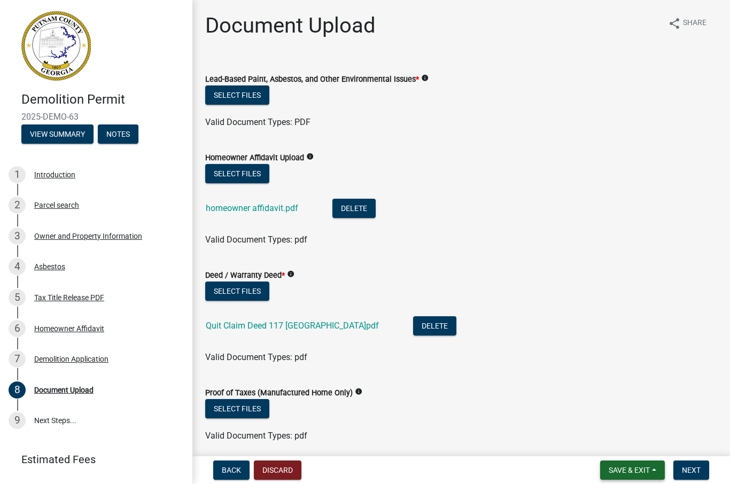
click at [641, 468] on span "Save & Exit" at bounding box center [629, 470] width 41 height 9
click at [626, 439] on button "Save & Exit" at bounding box center [622, 443] width 86 height 26
